Goal: Task Accomplishment & Management: Manage account settings

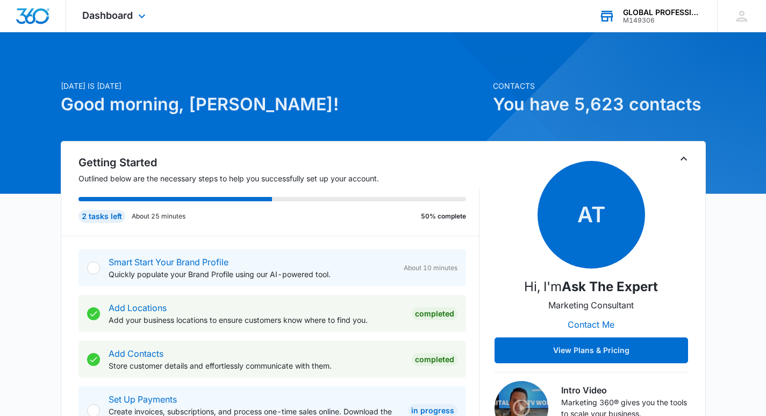
click at [668, 19] on div "M149306" at bounding box center [662, 21] width 78 height 8
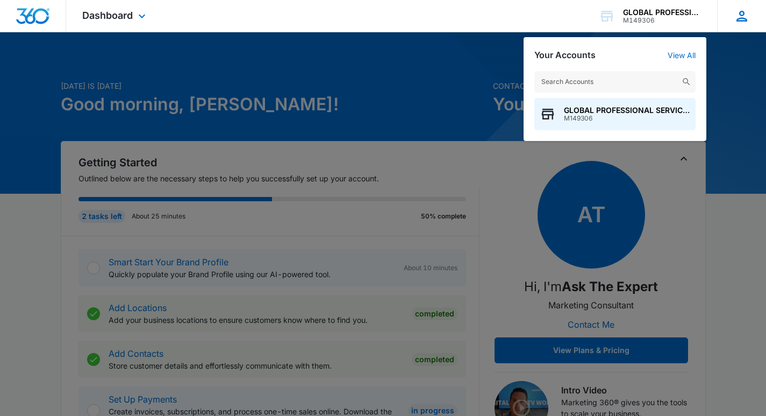
click at [741, 16] on icon at bounding box center [742, 16] width 16 height 16
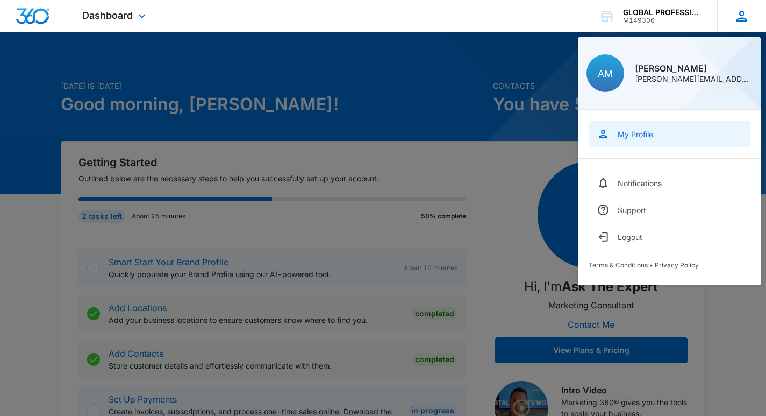
click at [632, 140] on link "My Profile" at bounding box center [669, 133] width 161 height 27
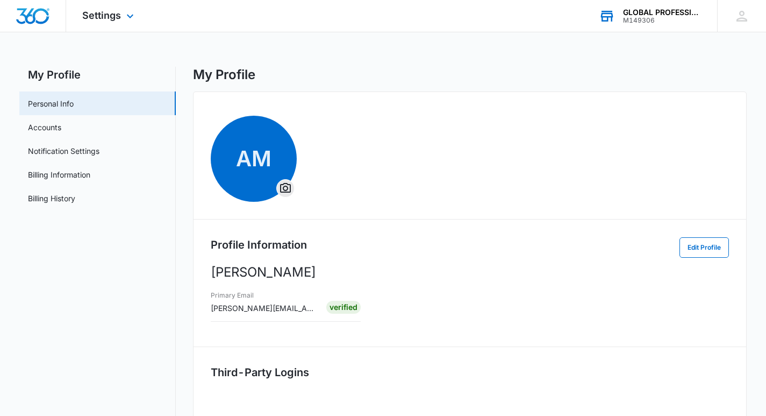
click at [648, 14] on div "GLOBAL PROFESSIONAL SERVICES" at bounding box center [662, 12] width 78 height 9
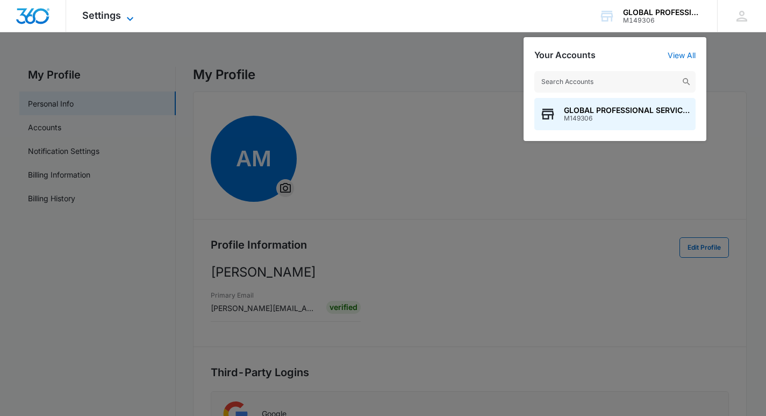
click at [94, 15] on span "Settings" at bounding box center [101, 15] width 39 height 11
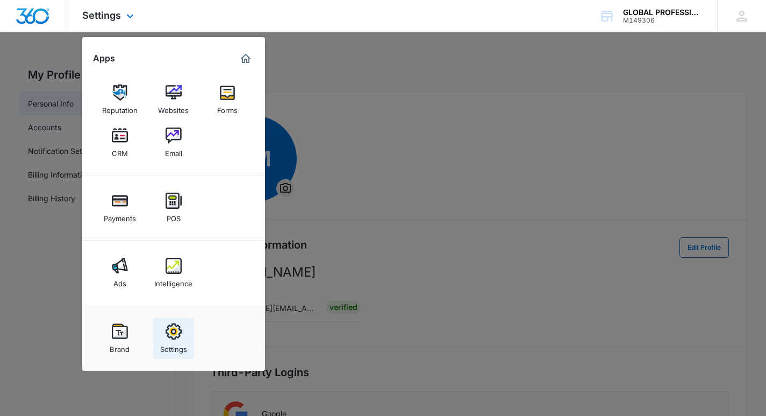
click at [177, 336] on img at bounding box center [174, 331] width 16 height 16
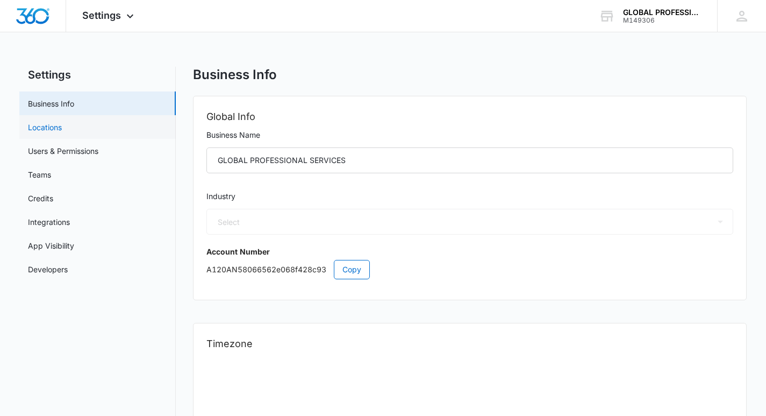
select select "33"
select select "US"
select select "America/[GEOGRAPHIC_DATA]"
click at [47, 133] on link "Locations" at bounding box center [45, 126] width 34 height 11
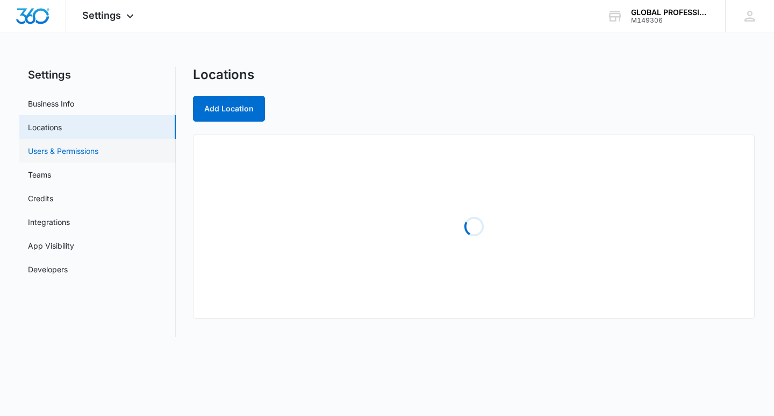
click at [51, 147] on link "Users & Permissions" at bounding box center [63, 150] width 70 height 11
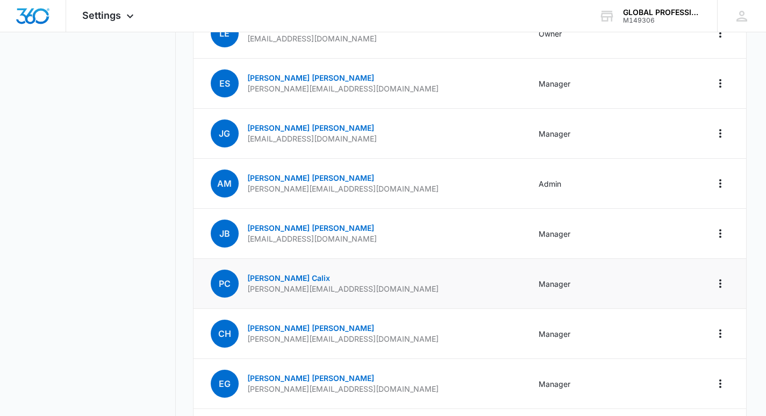
scroll to position [645, 0]
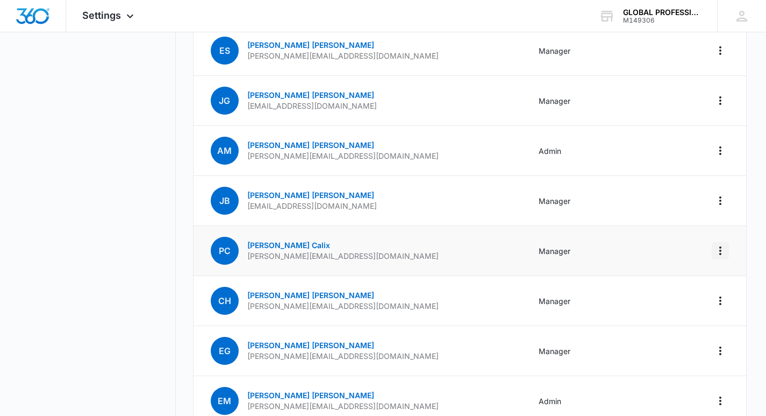
click at [729, 250] on button "Actions" at bounding box center [720, 250] width 17 height 17
click at [657, 293] on div "Remove User" at bounding box center [667, 297] width 72 height 8
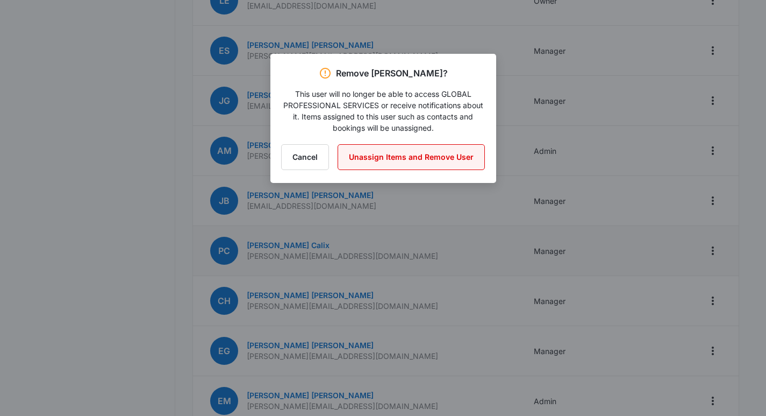
click at [400, 156] on button "Unassign Items and Remove User" at bounding box center [411, 157] width 147 height 26
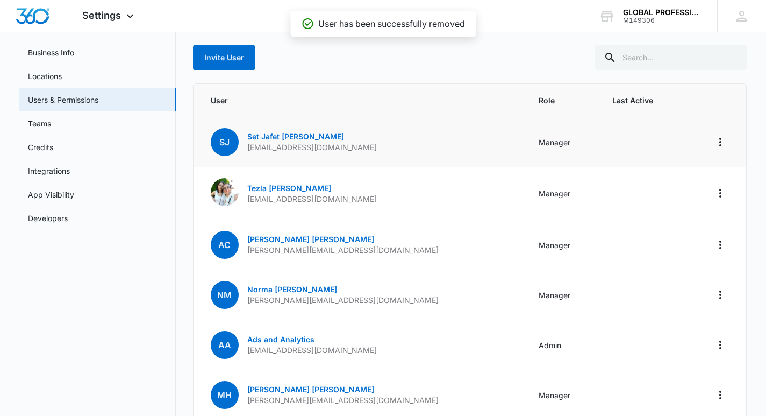
scroll to position [0, 0]
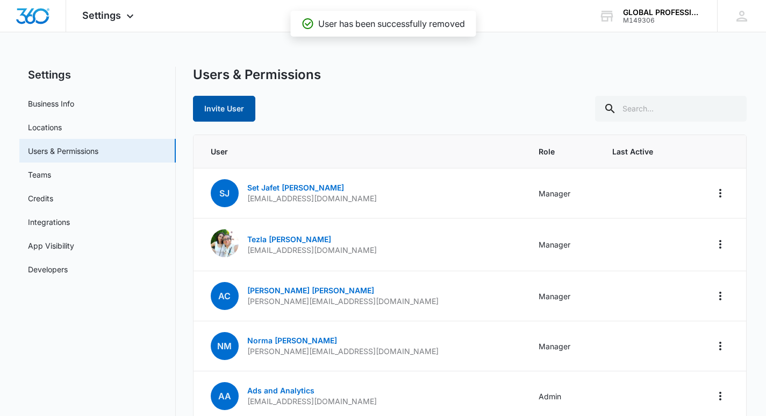
click at [217, 97] on button "Invite User" at bounding box center [224, 109] width 62 height 26
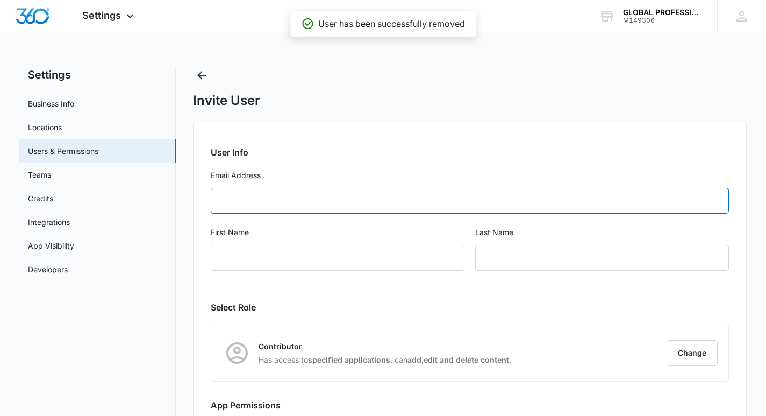
click at [254, 199] on input "Email Address" at bounding box center [470, 201] width 519 height 26
paste input "[PERSON_NAME][EMAIL_ADDRESS][DOMAIN_NAME]"
type input "[PERSON_NAME][EMAIL_ADDRESS][DOMAIN_NAME]"
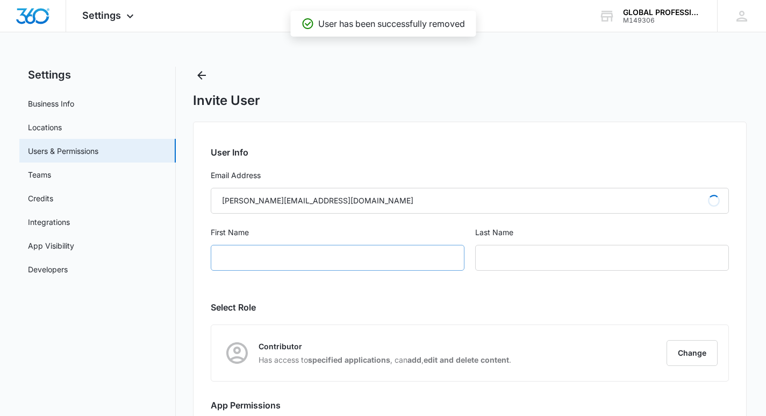
type input "[PERSON_NAME]"
type input "Calix"
click at [249, 258] on div "[PERSON_NAME]" at bounding box center [338, 258] width 254 height 26
click at [252, 252] on div "[PERSON_NAME]" at bounding box center [338, 258] width 254 height 26
click at [254, 254] on div "[PERSON_NAME]" at bounding box center [338, 258] width 254 height 26
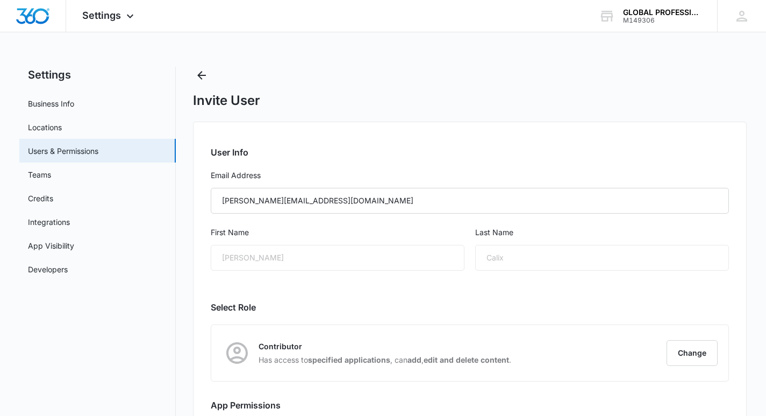
click at [494, 260] on div "Calix" at bounding box center [602, 258] width 254 height 26
click at [497, 260] on div "Calix" at bounding box center [602, 258] width 254 height 26
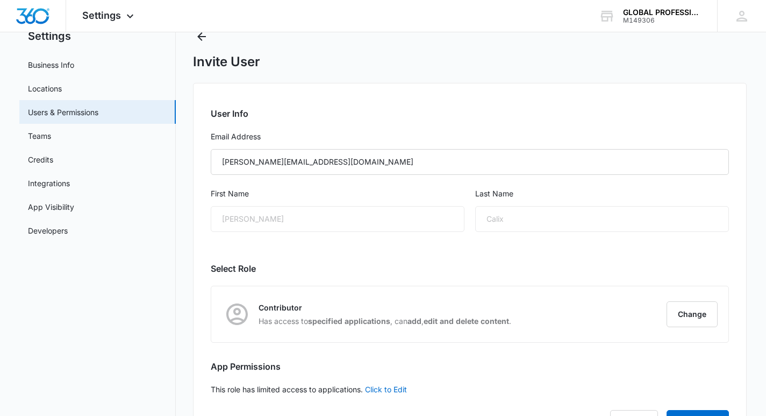
scroll to position [89, 0]
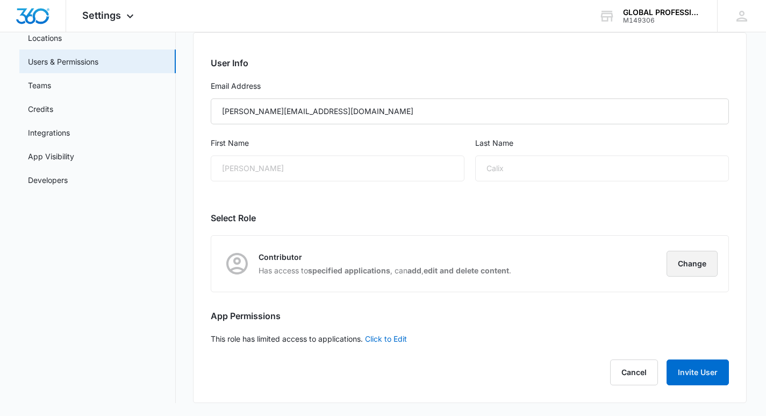
click at [694, 262] on button "Change" at bounding box center [692, 263] width 51 height 26
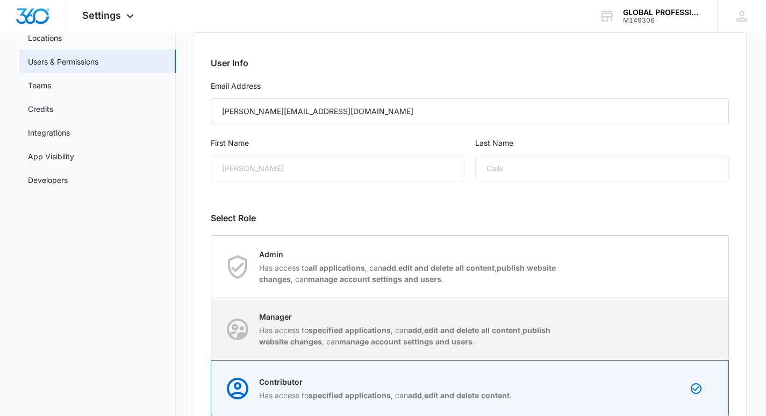
click at [290, 319] on p "Manager" at bounding box center [410, 316] width 302 height 11
click at [212, 328] on input "Manager Has access to specified applications , can add , edit and delete all co…" at bounding box center [211, 328] width 1 height 1
radio input "true"
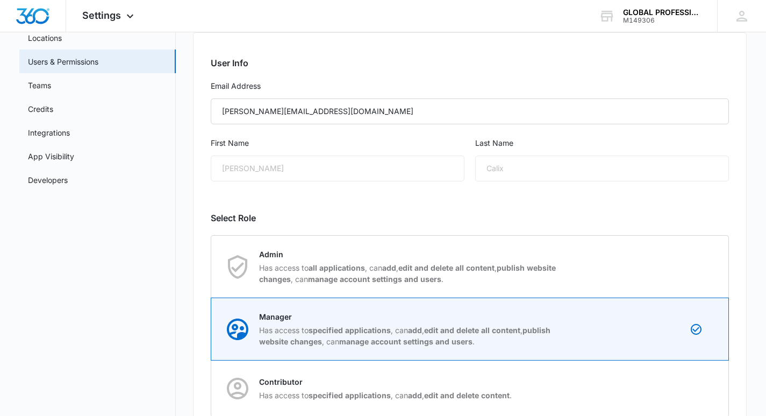
click at [601, 207] on div "User Info Email Address [PERSON_NAME][EMAIL_ADDRESS][DOMAIN_NAME] First Name [P…" at bounding box center [470, 279] width 554 height 495
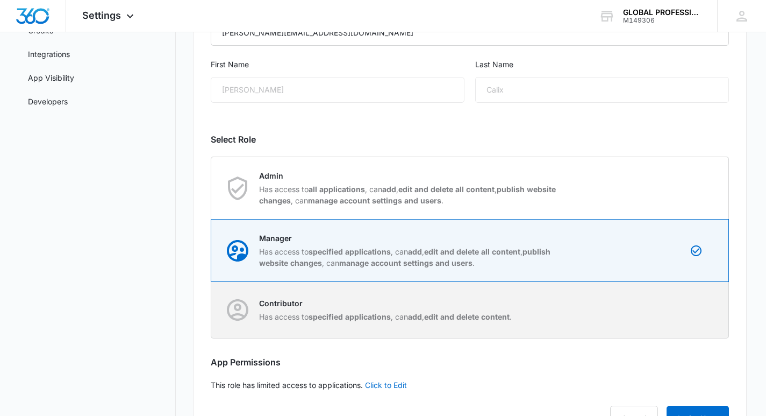
scroll to position [214, 0]
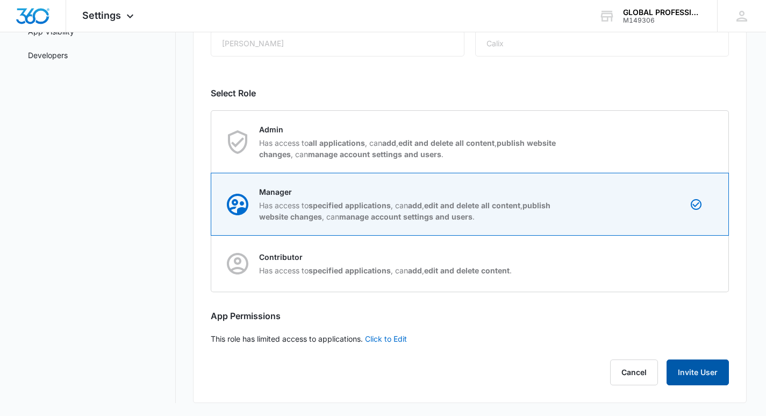
click at [696, 375] on button "Invite User" at bounding box center [698, 372] width 62 height 26
